Goal: Information Seeking & Learning: Learn about a topic

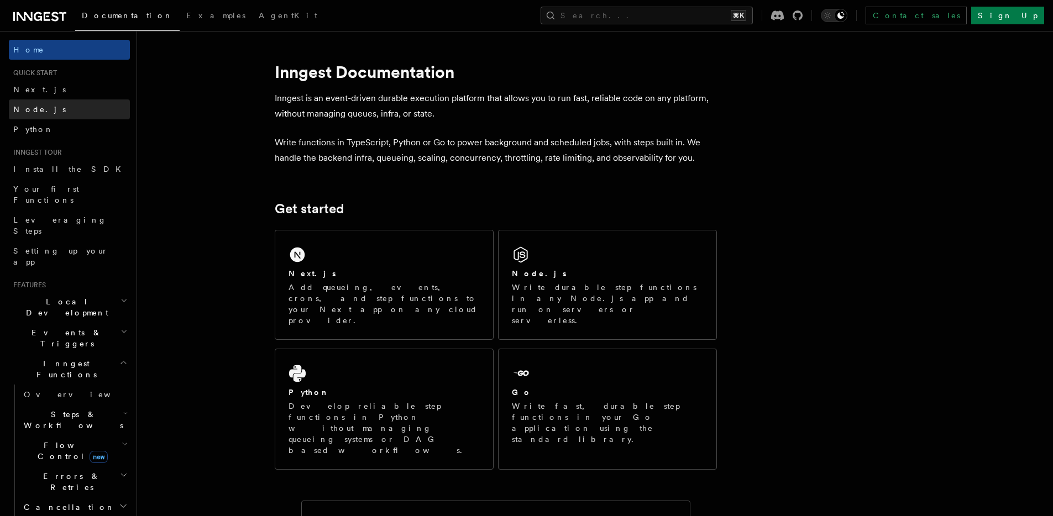
click at [59, 106] on link "Node.js" at bounding box center [69, 109] width 121 height 20
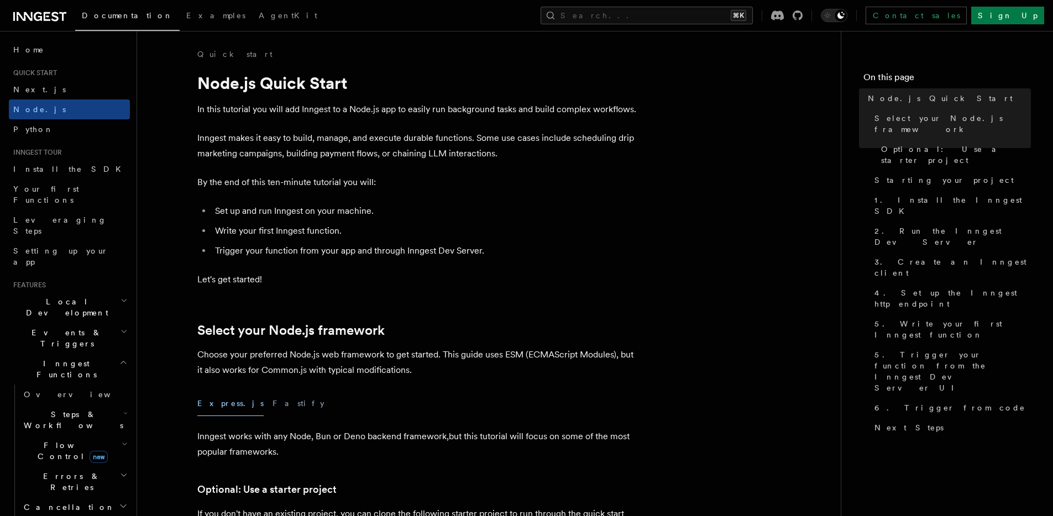
click at [81, 323] on h2 "Events & Triggers" at bounding box center [69, 338] width 121 height 31
click at [78, 354] on link "Overview" at bounding box center [74, 364] width 111 height 20
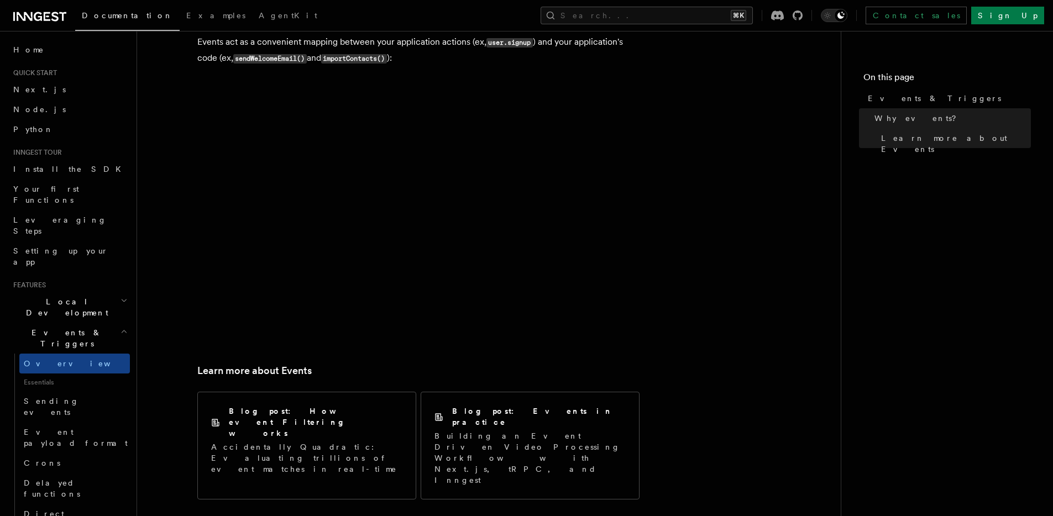
scroll to position [573, 0]
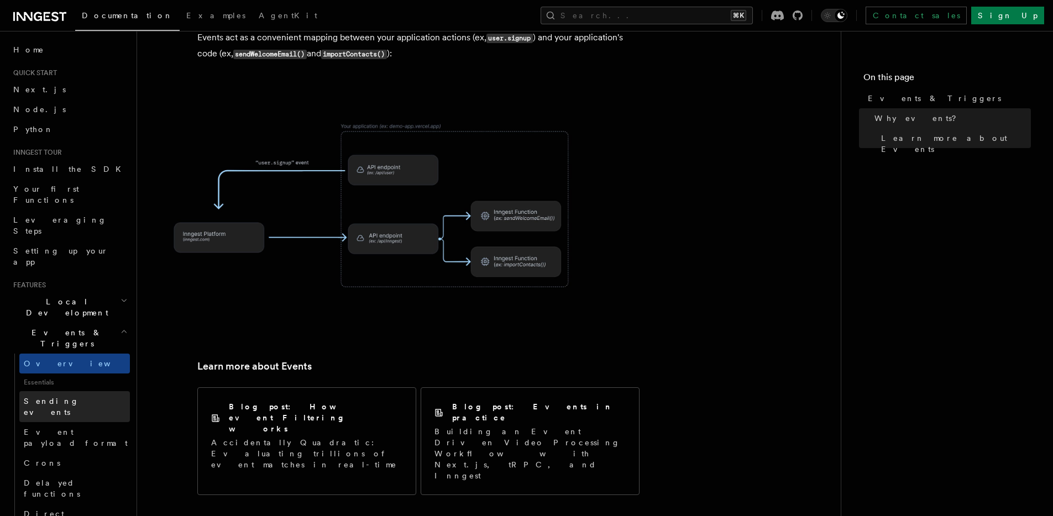
click at [53, 397] on span "Sending events" at bounding box center [51, 407] width 55 height 20
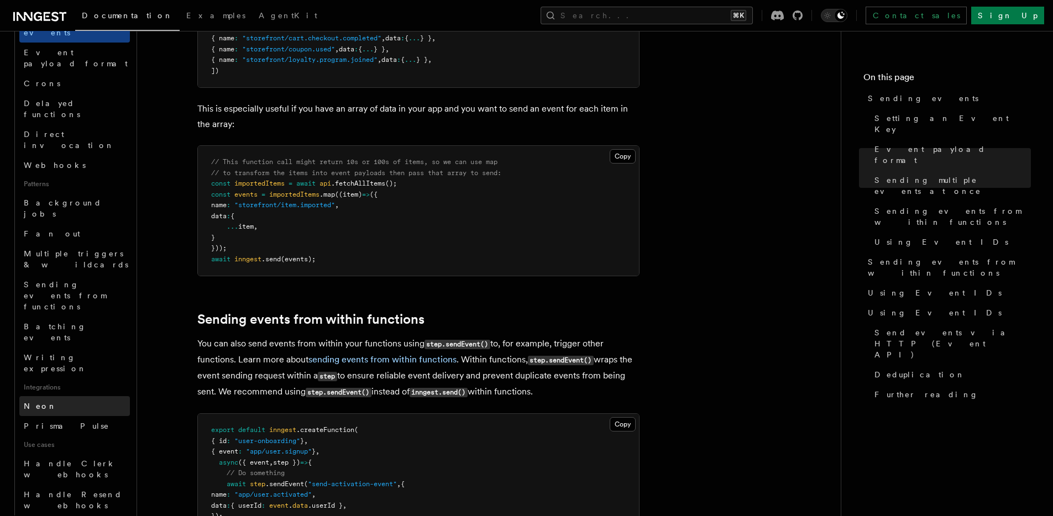
scroll to position [412, 0]
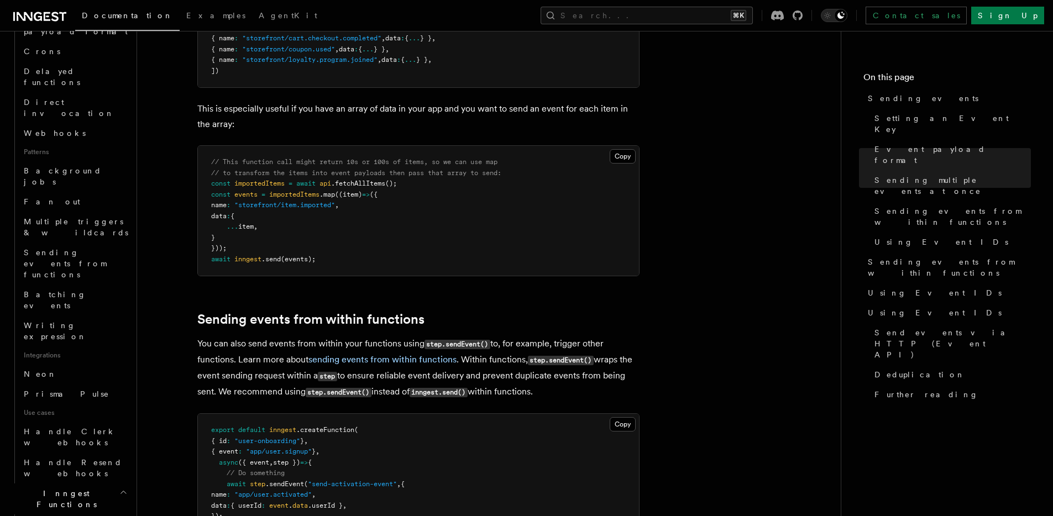
click at [86, 515] on link "Overview" at bounding box center [74, 525] width 111 height 20
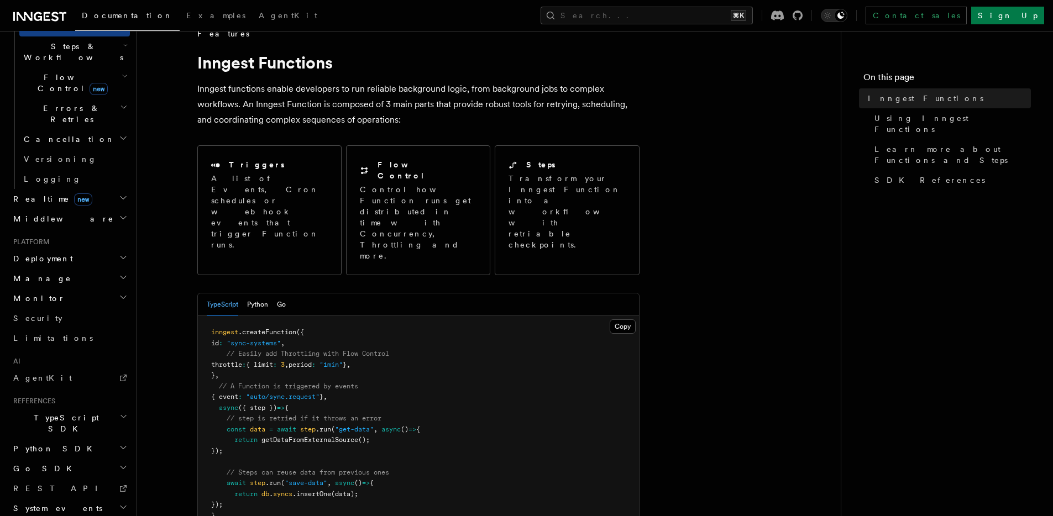
scroll to position [22, 0]
drag, startPoint x: 279, startPoint y: 385, endPoint x: 226, endPoint y: 389, distance: 53.2
click at [226, 389] on pre "inngest .createFunction ({ id : "sync-systems" , // Easily add Throttling with …" at bounding box center [418, 427] width 441 height 227
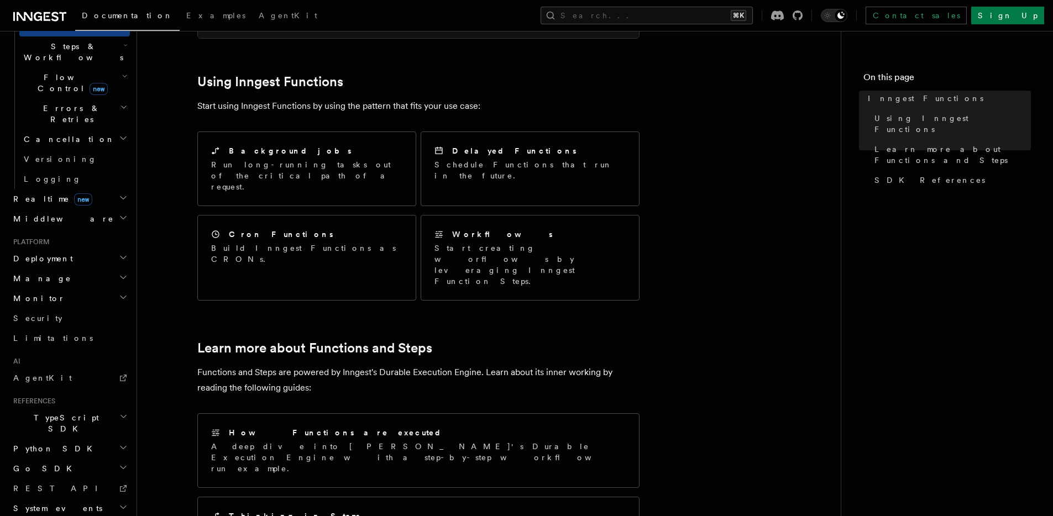
scroll to position [532, 0]
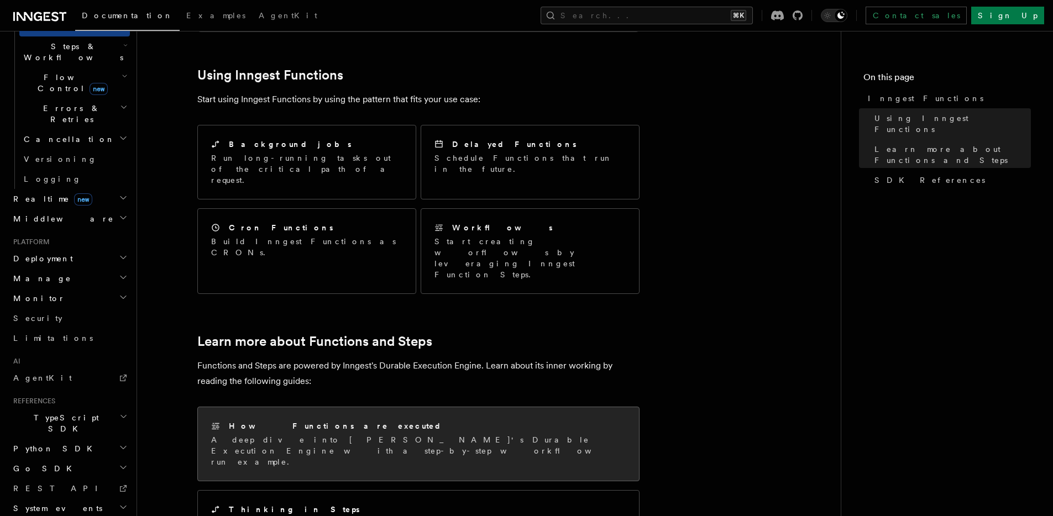
click at [425, 407] on div "How Functions are executed A deep dive into Inngest's Durable Execution Engine …" at bounding box center [418, 444] width 441 height 74
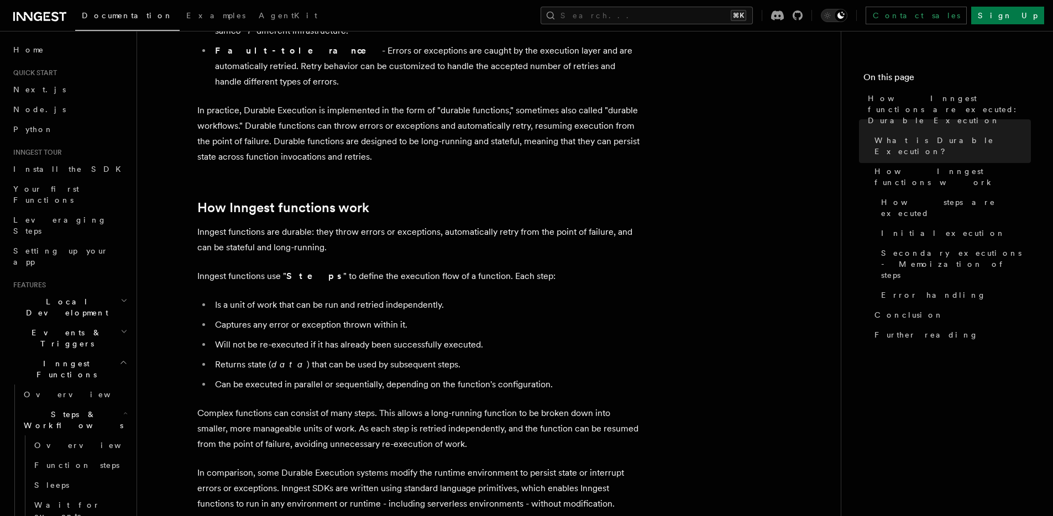
scroll to position [338, 0]
